Goal: Transaction & Acquisition: Purchase product/service

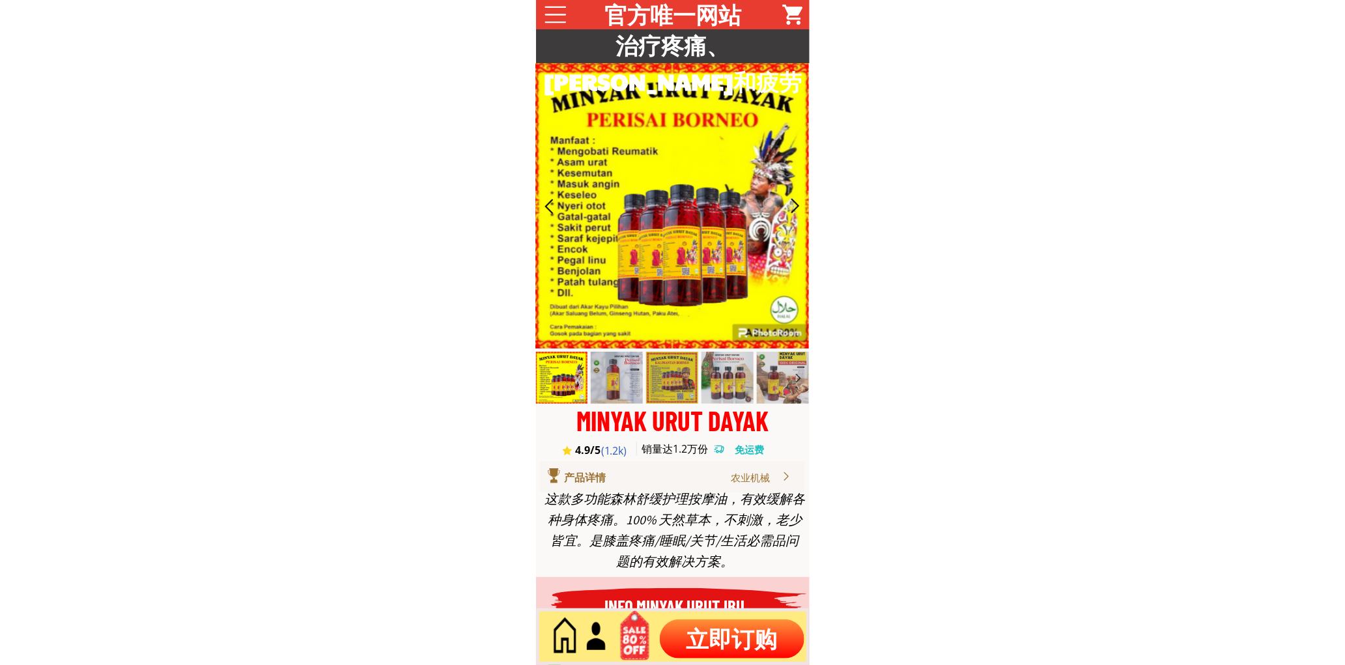
click at [710, 635] on p "立即订购" at bounding box center [732, 638] width 145 height 39
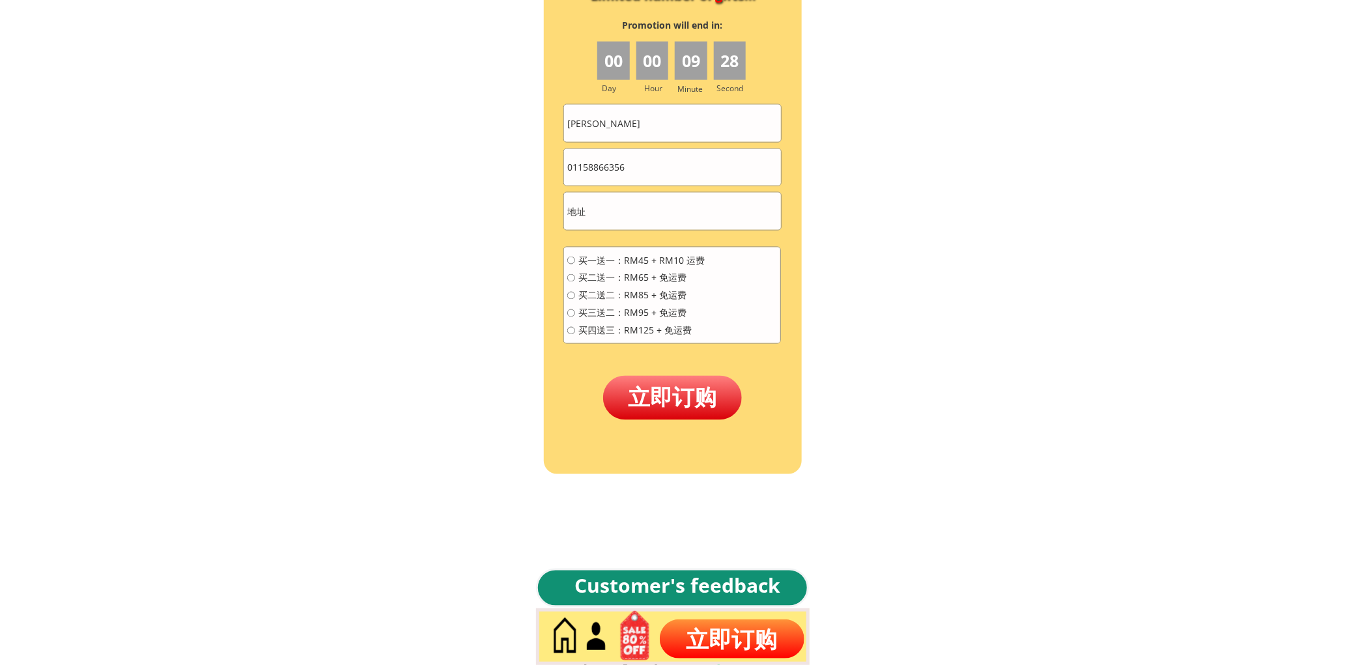
scroll to position [5828, 0]
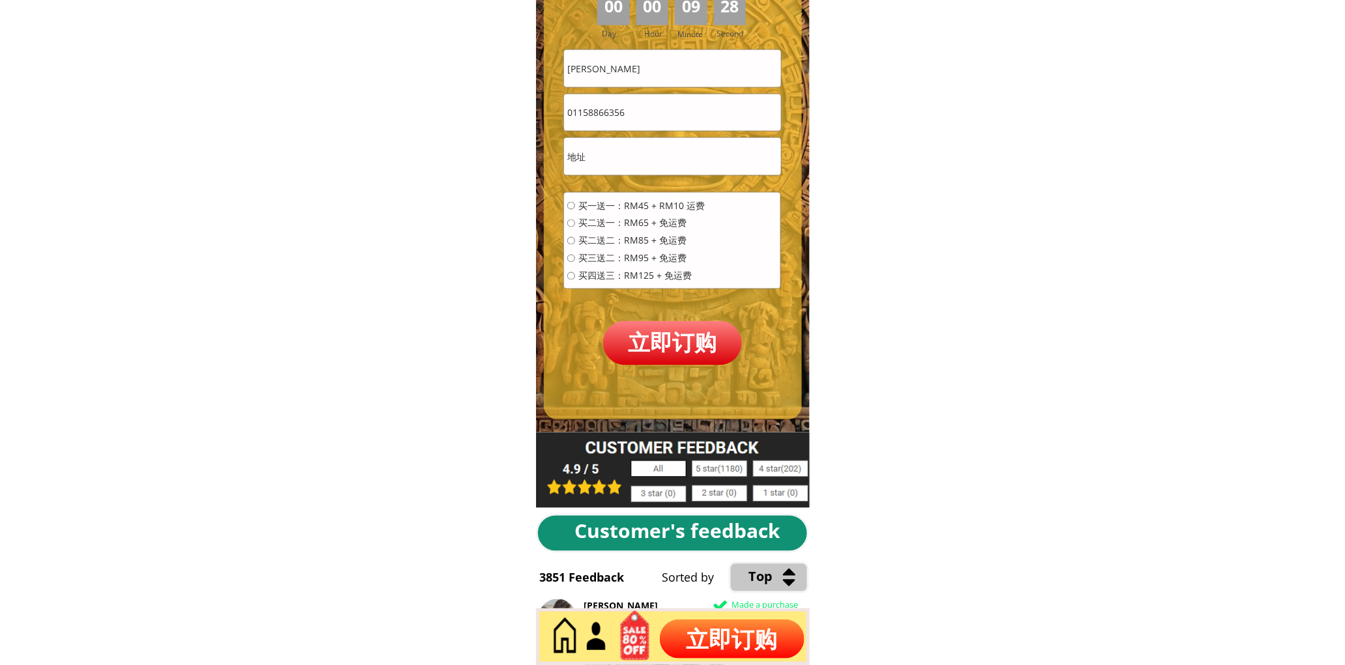
drag, startPoint x: 661, startPoint y: 132, endPoint x: 663, endPoint y: 103, distance: 29.4
click at [661, 131] on form "买一送一：RM45 + RM10 运费 买二送一：RM65 + 免运费 买二送二：RM85 + 免运费 买三送二：RM95 + 免运费 买四送三：RM125 …" at bounding box center [672, 206] width 218 height 315
click at [670, 73] on input "[PERSON_NAME]" at bounding box center [672, 68] width 216 height 36
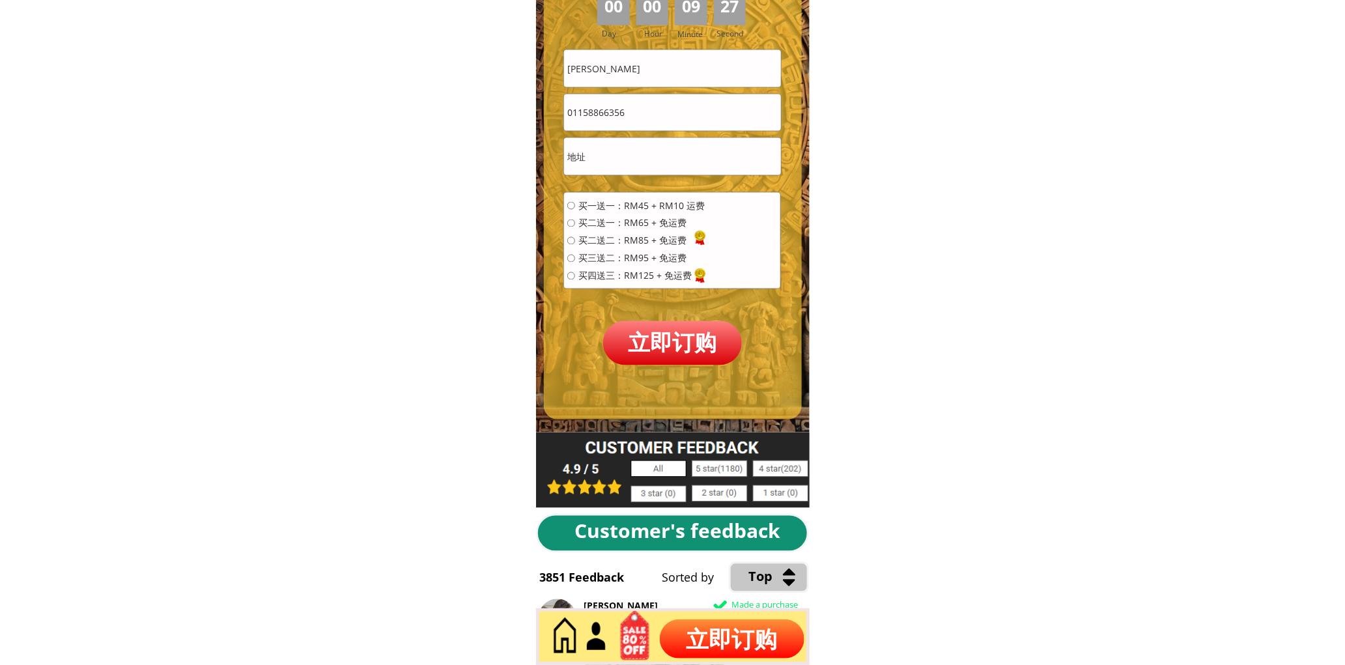
paste input "Foonglaisan"
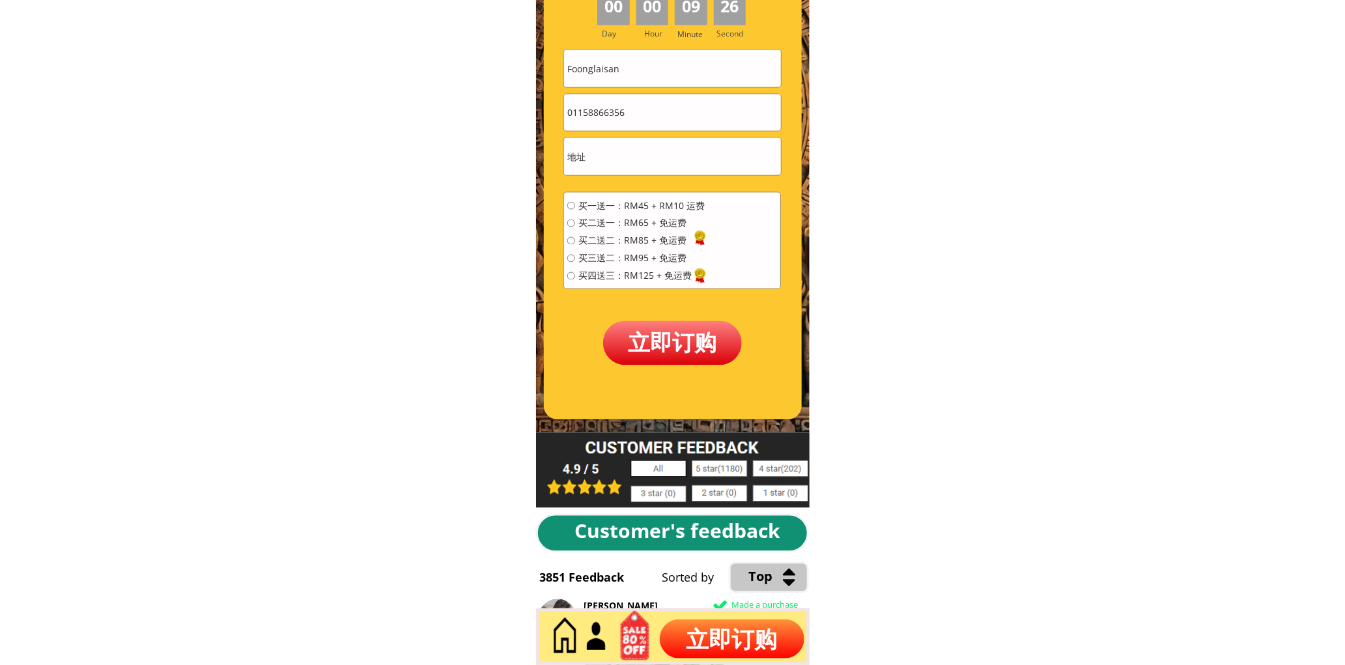
type input "Foonglaisan"
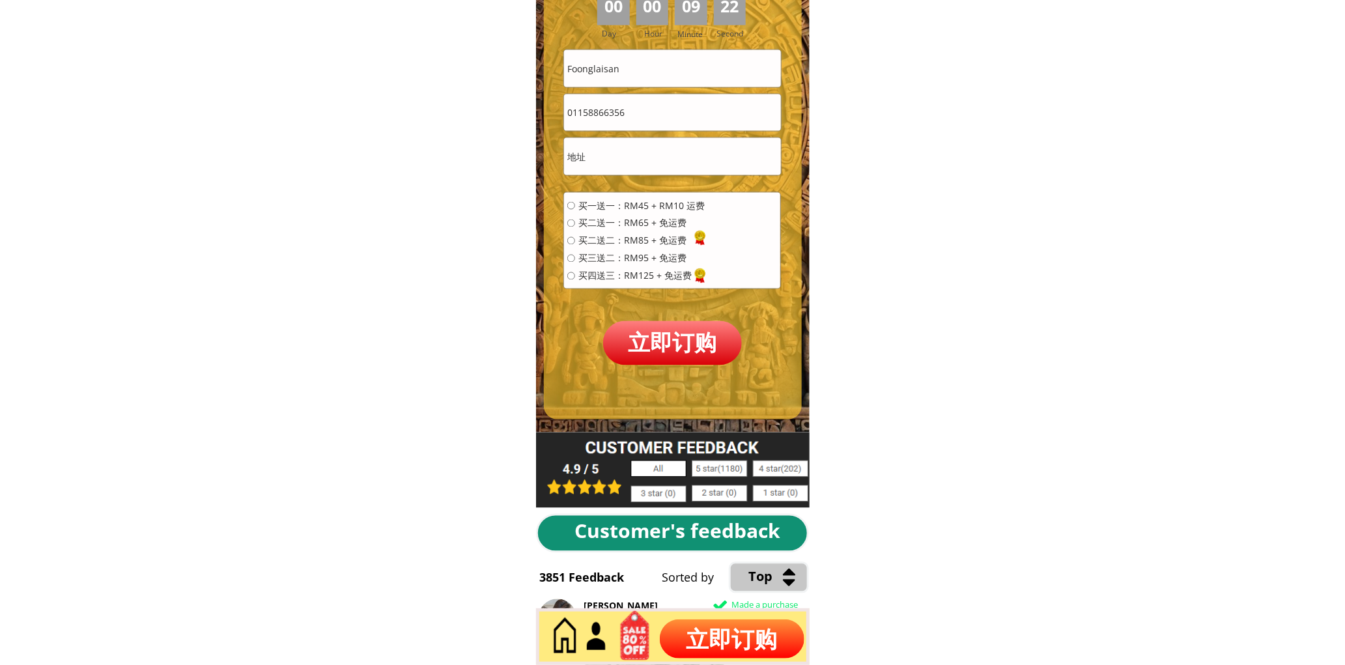
click at [658, 120] on input "01158866356" at bounding box center [672, 112] width 216 height 36
paste input "25562719"
type input "0125562719"
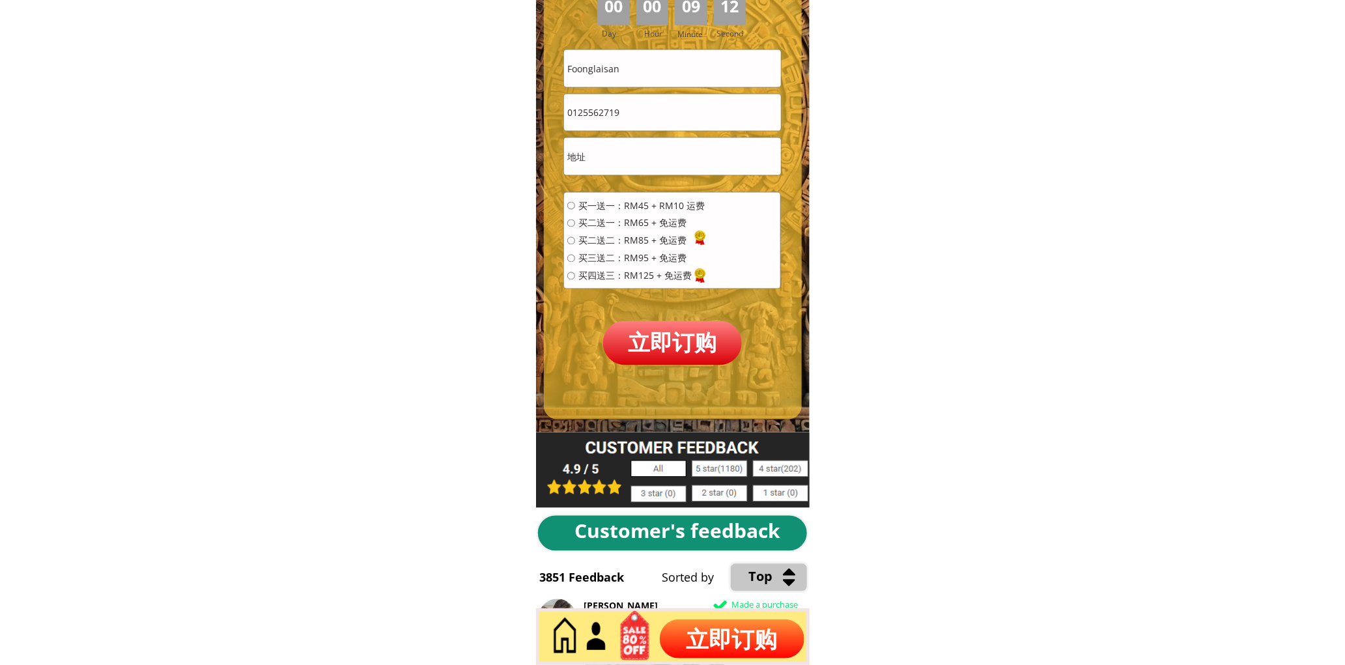
click at [647, 146] on input "text" at bounding box center [672, 156] width 216 height 36
paste input "78,tingkat"
type input "78,tingkat"
click at [636, 203] on span "买一送一：RM45 + RM10 运费" at bounding box center [641, 205] width 126 height 9
radio input "true"
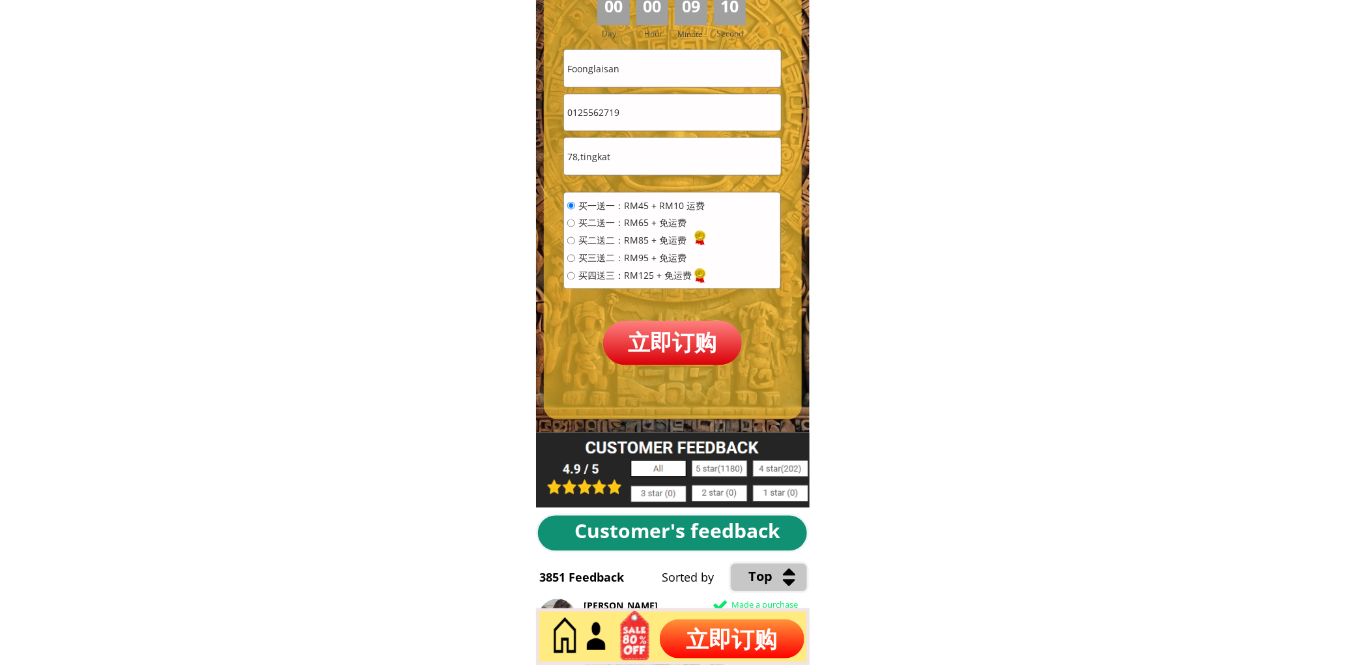
click at [668, 326] on p "立即订购" at bounding box center [672, 343] width 139 height 44
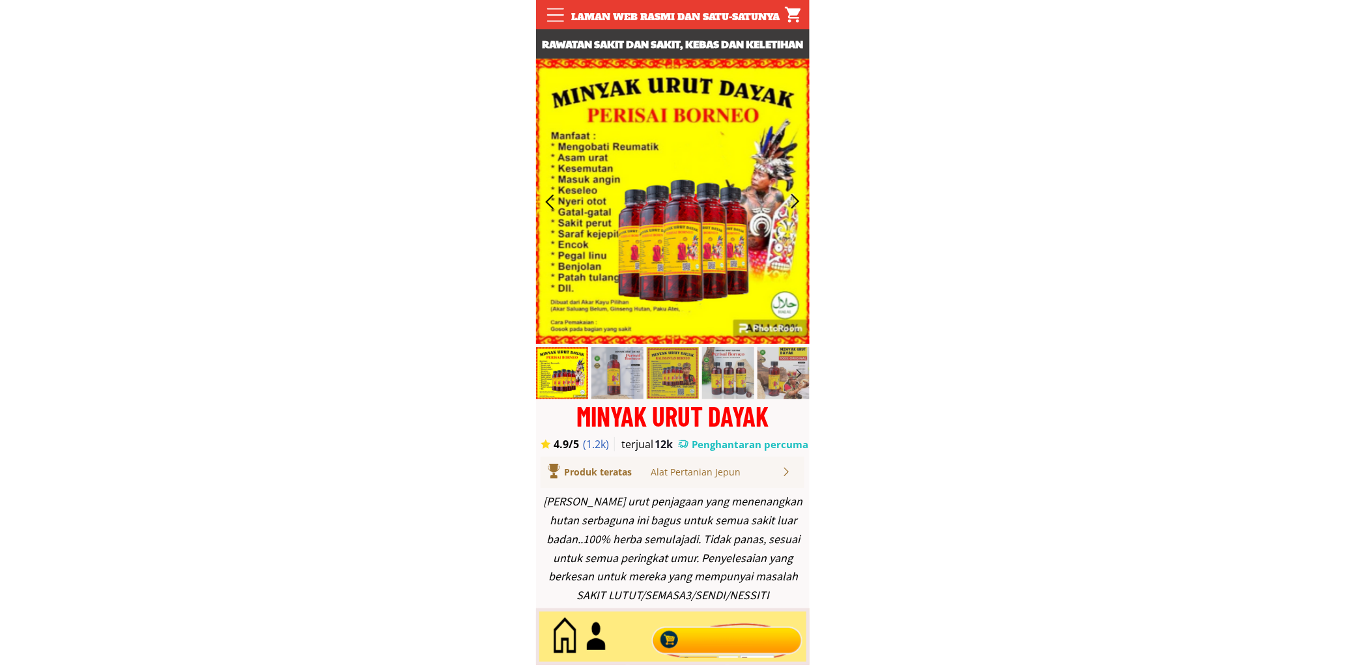
click at [709, 643] on div at bounding box center [727, 636] width 158 height 43
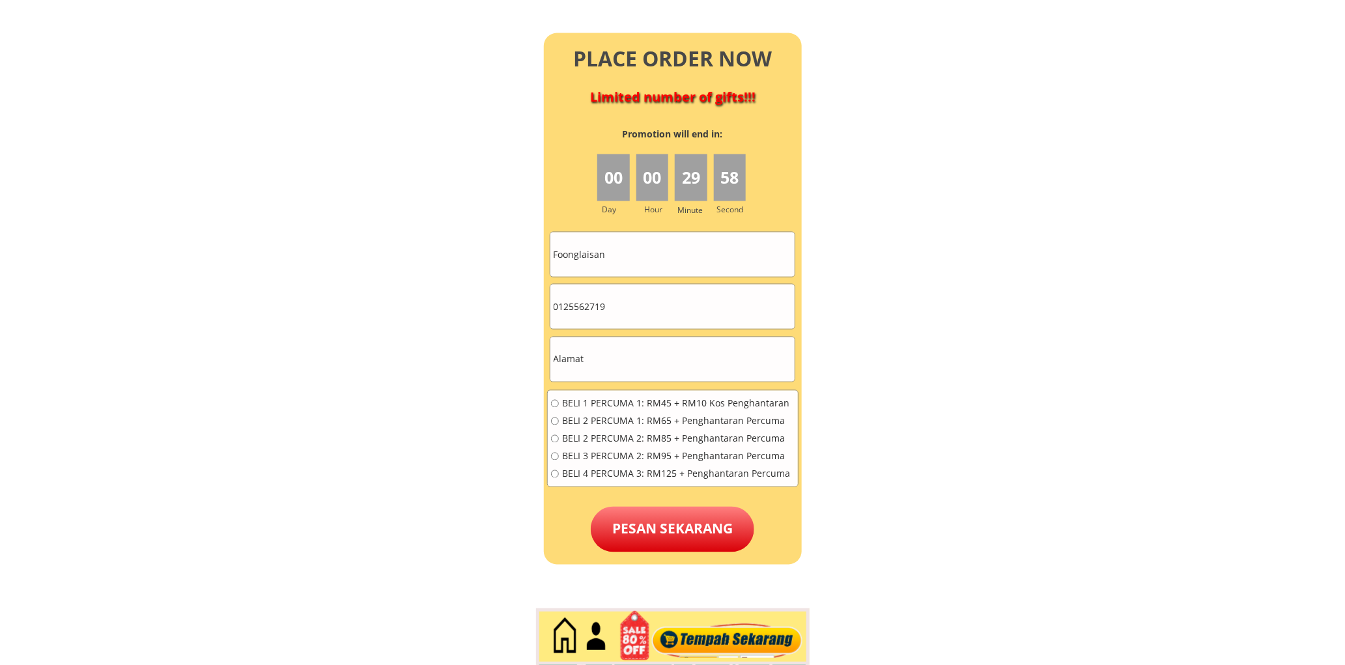
scroll to position [5892, 0]
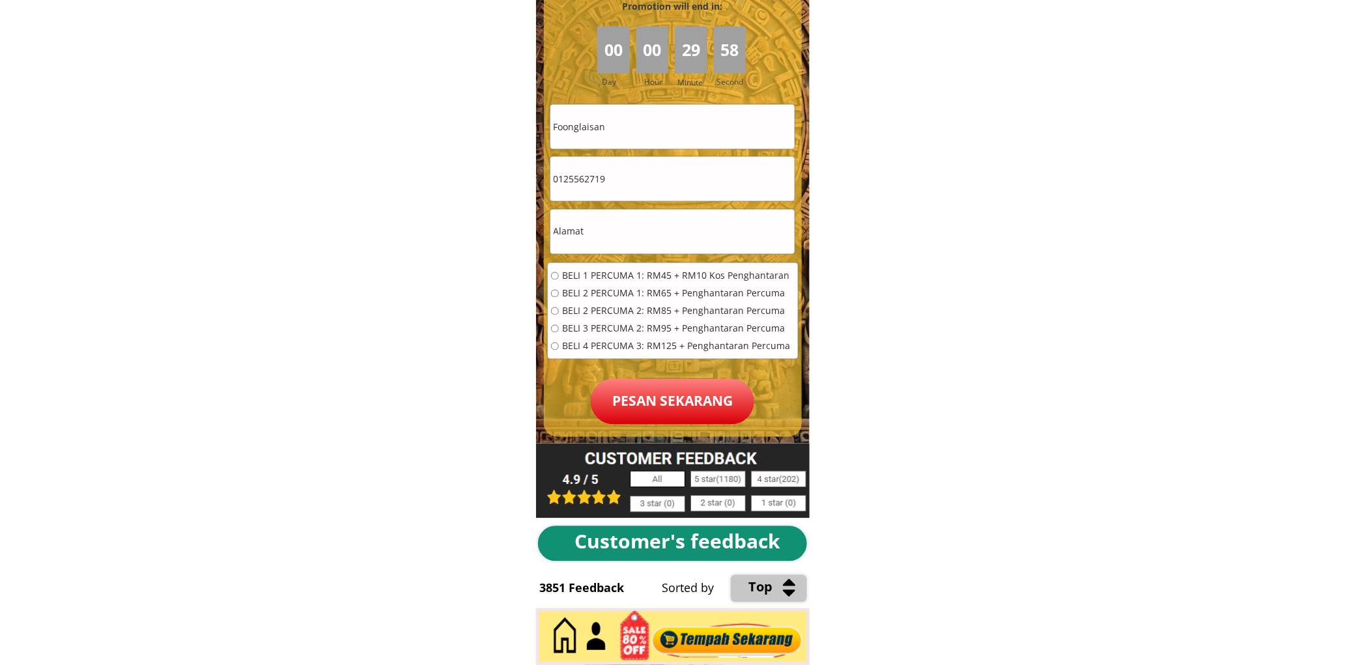
click at [619, 191] on input "0125562719" at bounding box center [672, 179] width 244 height 44
paste input "9855460"
type input "0198554609"
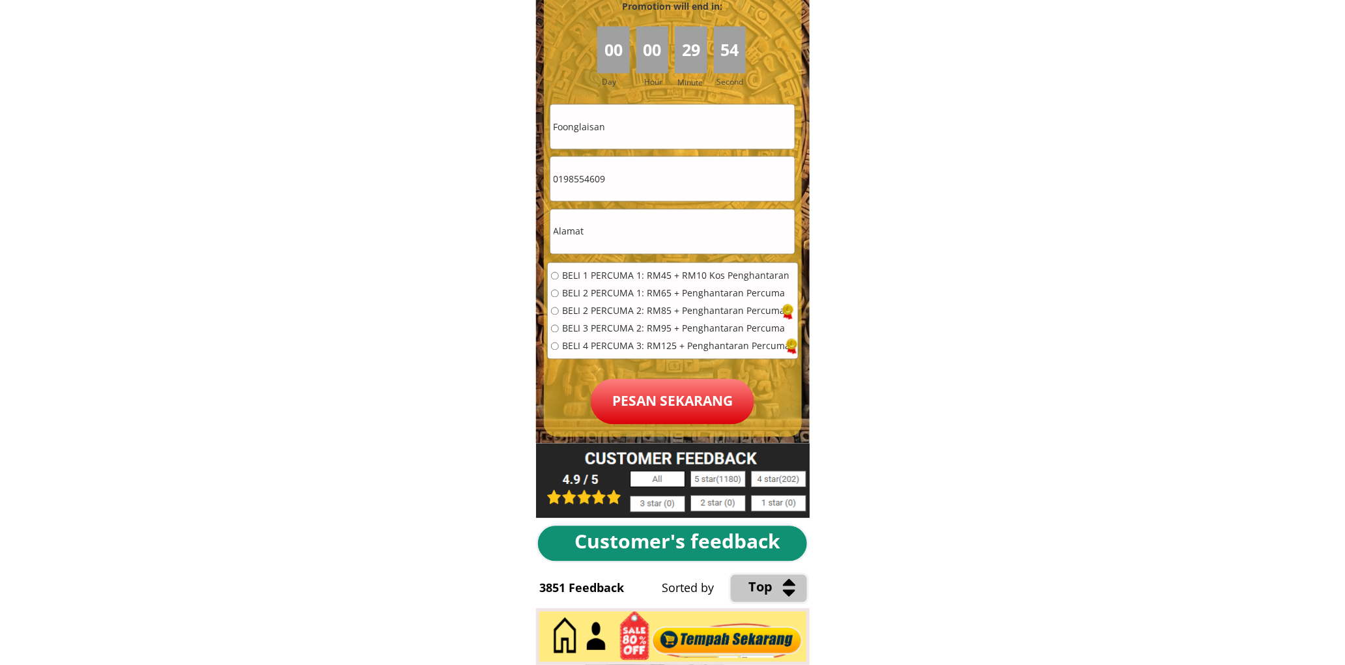
click at [646, 133] on input "Foonglaisan" at bounding box center [672, 127] width 244 height 44
paste input "Mohd Muhiddin Ahmad Muhiddin Ahmad"
type input "Mohd Muhiddin Ahmad Muhiddin Ahmad"
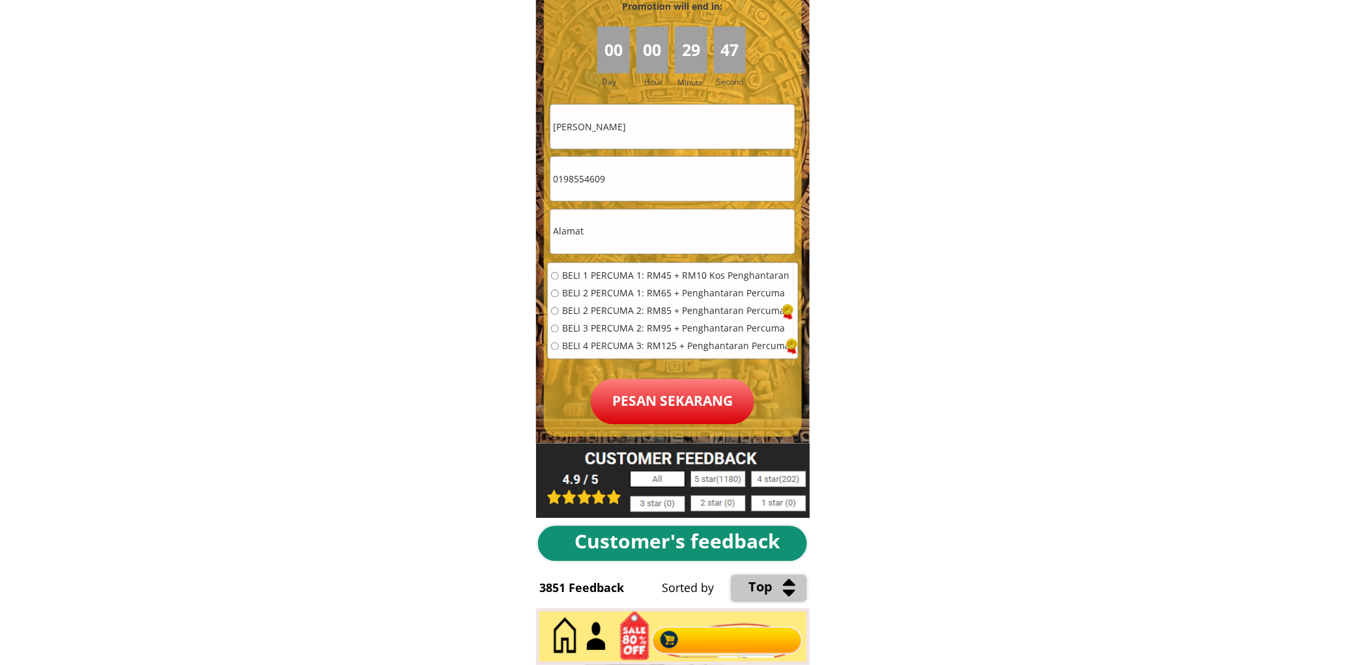
click at [634, 224] on input "text" at bounding box center [672, 232] width 244 height 44
paste input "PT6443 Jalan Lubok, Kg. Bechah Peleting"
click at [726, 223] on input "PT6443 Jalan Lubok, Kg. Bechah Peleting" at bounding box center [672, 232] width 244 height 44
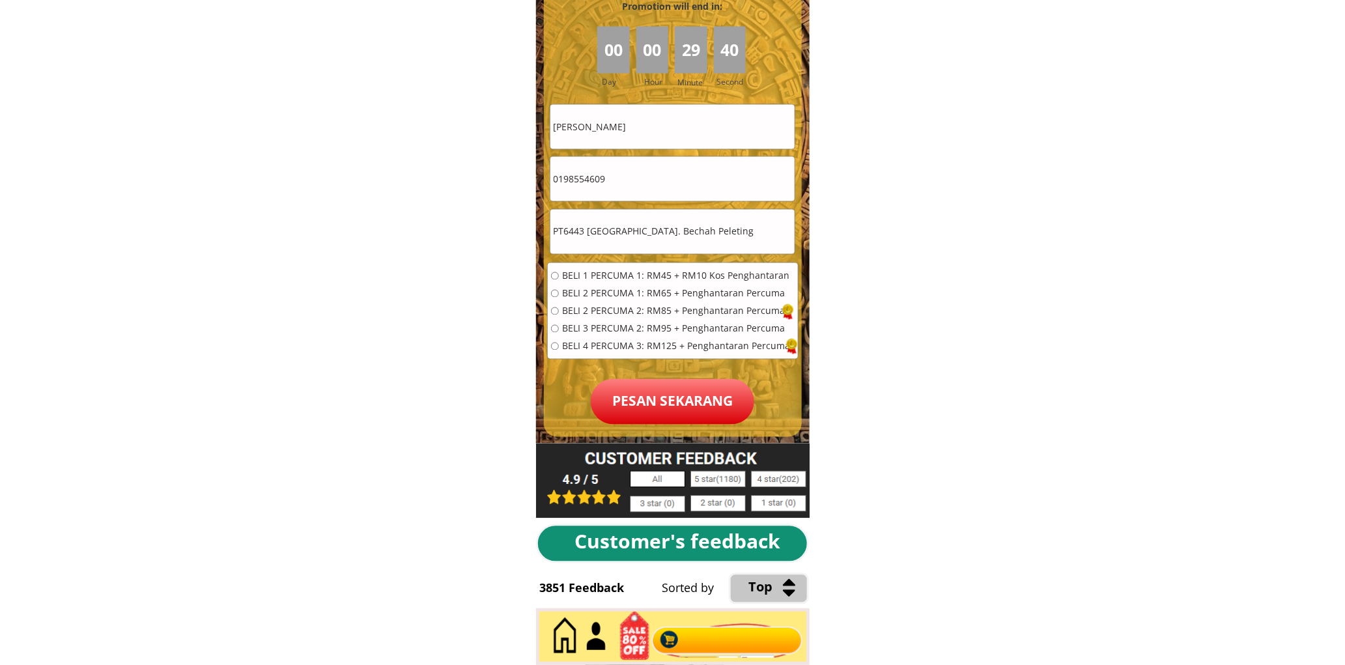
click at [726, 223] on input "PT6443 Jalan Lubok, Kg. Bechah Peleting" at bounding box center [672, 232] width 244 height 44
paste input ", 17500 Tanah Merah, Kelantan"
type input "PT6443 Jalan Lubok, Kg. Bechah Peleting, 17500 Tanah Merah, Kelantan"
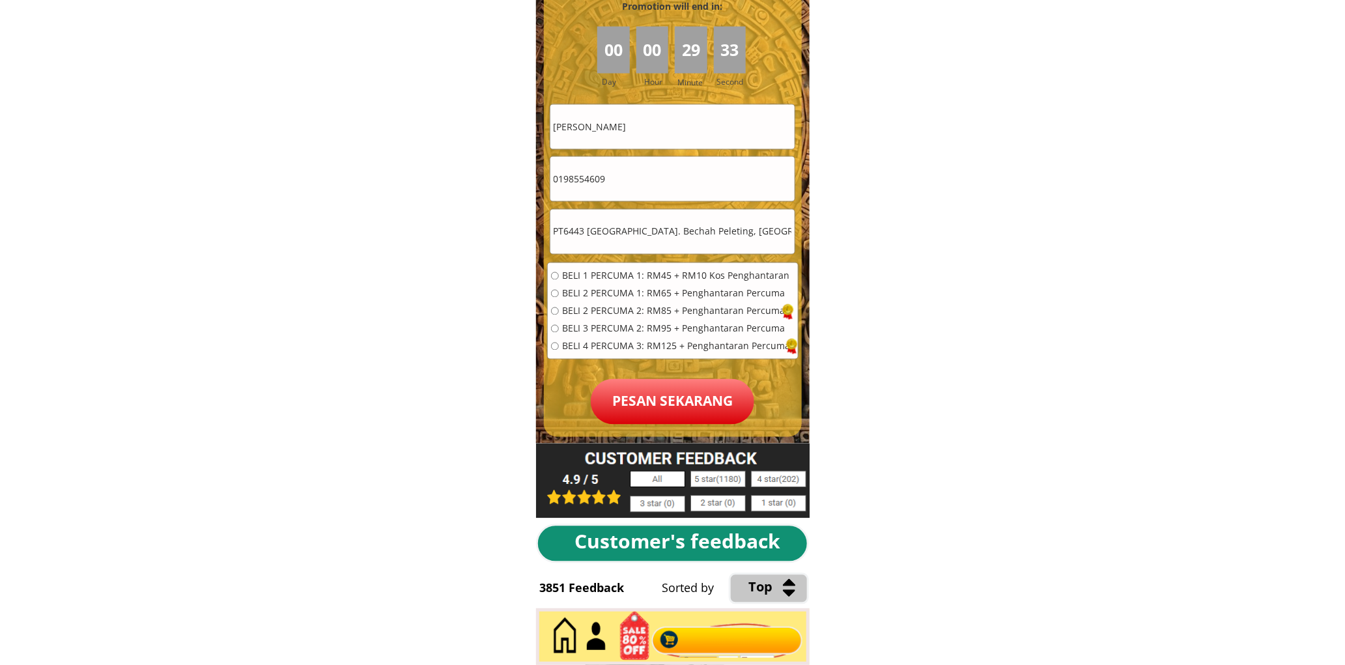
click at [589, 301] on div "BELI 1 PERCUMA 1: RM45 + RM10 Kos Penghantaran BELI 2 PERCUMA 1: RM65 + Penghan…" at bounding box center [670, 316] width 239 height 88
click at [593, 309] on span "BELI 2 PERCUMA 2: RM85 + Penghantaran Percuma" at bounding box center [676, 311] width 228 height 9
radio input "true"
click at [591, 289] on span "BELI 2 PERCUMA 1: RM65 + Penghantaran Percuma" at bounding box center [676, 293] width 228 height 9
radio input "true"
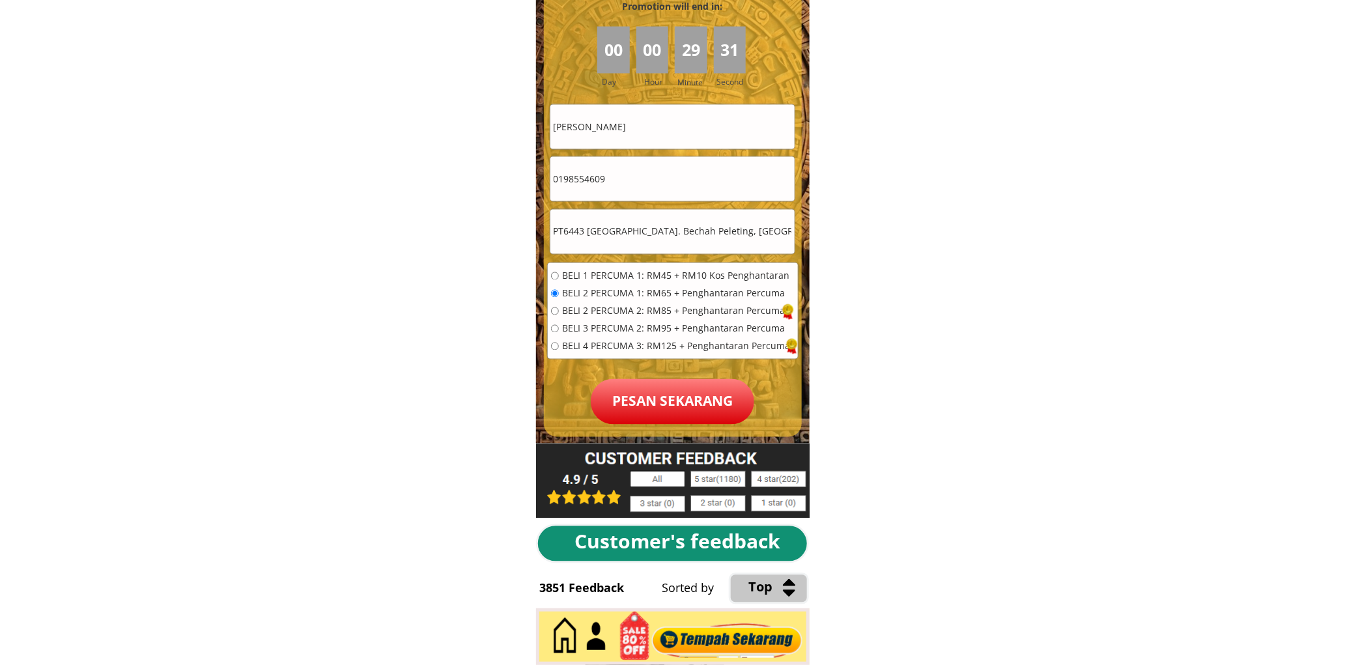
click at [656, 386] on p "Pesan sekarang" at bounding box center [672, 402] width 163 height 46
